Goal: Browse casually

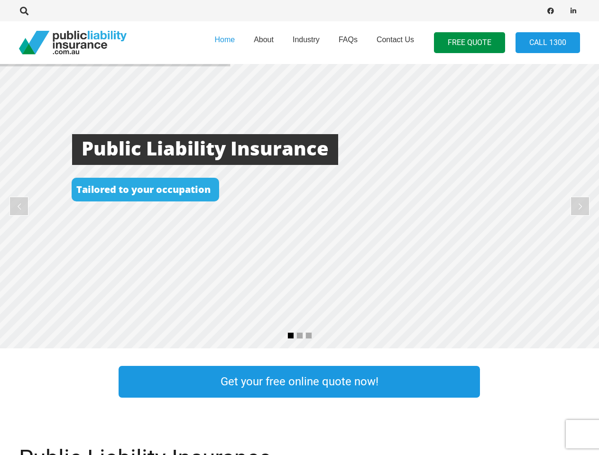
click at [299, 228] on rs-layer at bounding box center [299, 206] width 599 height 285
click at [24, 11] on icon "Search" at bounding box center [24, 11] width 9 height 9
click at [40, 11] on div at bounding box center [170, 11] width 303 height 30
click at [299, 206] on rs-layer at bounding box center [299, 206] width 599 height 285
click at [19, 206] on rs-arrow at bounding box center [18, 206] width 19 height 19
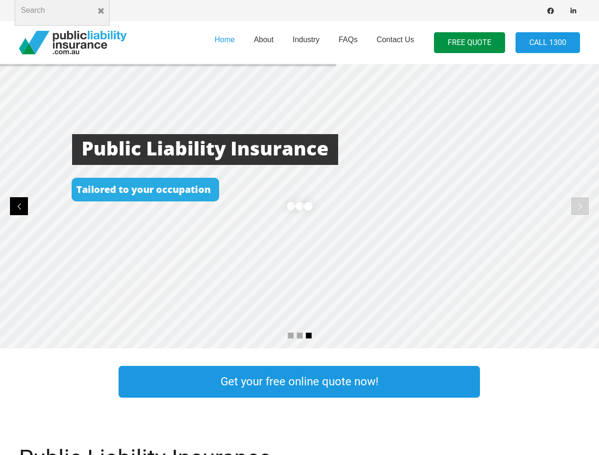
click at [580, 206] on rs-arrow at bounding box center [580, 206] width 19 height 19
click at [291, 336] on rs-bullet at bounding box center [291, 336] width 7 height 7
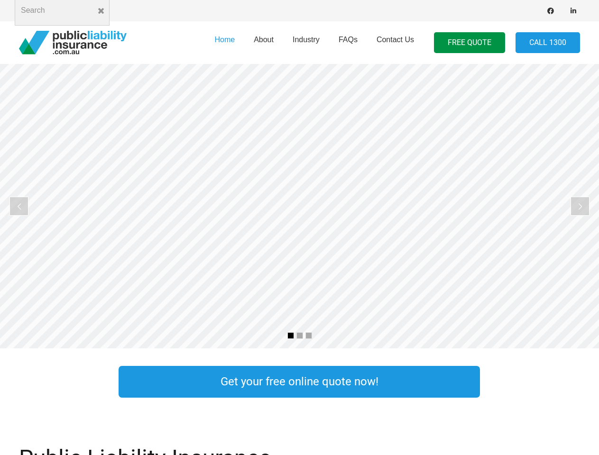
click at [300, 336] on rs-bullet at bounding box center [300, 336] width 7 height 7
click at [309, 336] on rs-bullet at bounding box center [309, 336] width 7 height 7
click at [299, 206] on rs-slide "Cost Effective Public Liability Insurance Start Your Free Quote Online Now" at bounding box center [299, 206] width 599 height 285
